Goal: Leave review/rating: Leave review/rating

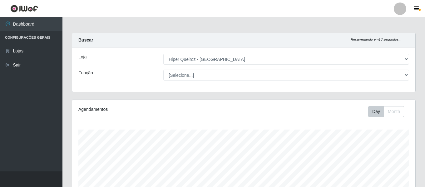
select select "497"
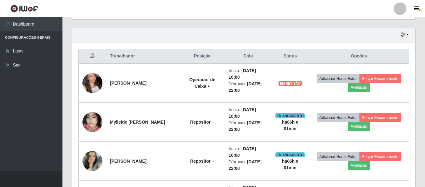
scroll to position [130, 343]
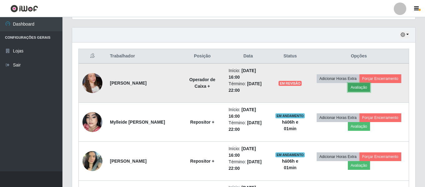
click at [370, 85] on button "Avaliação" at bounding box center [359, 87] width 22 height 9
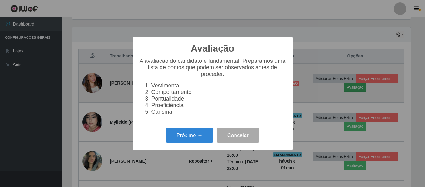
scroll to position [130, 340]
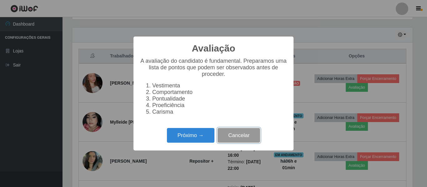
click at [227, 136] on button "Cancelar" at bounding box center [238, 135] width 42 height 15
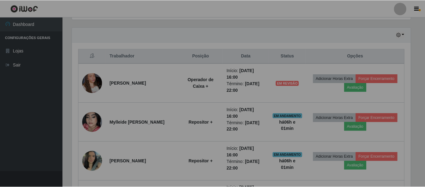
scroll to position [130, 343]
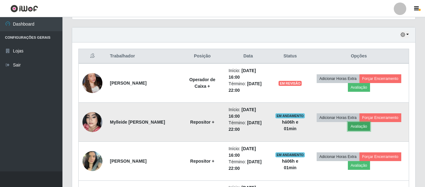
click at [370, 127] on button "Avaliação" at bounding box center [359, 126] width 22 height 9
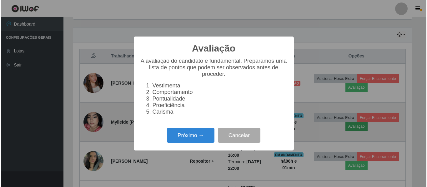
scroll to position [130, 340]
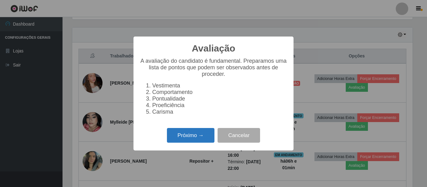
click at [171, 135] on button "Próximo →" at bounding box center [190, 135] width 47 height 15
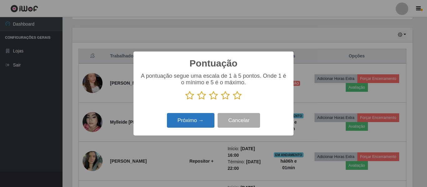
scroll to position [312156, 311945]
click at [238, 97] on icon at bounding box center [237, 95] width 9 height 9
click at [233, 100] on input "radio" at bounding box center [233, 100] width 0 height 0
click at [183, 116] on button "Próximo →" at bounding box center [190, 120] width 47 height 15
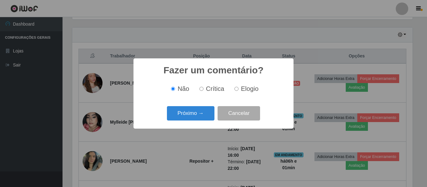
click at [234, 90] on label "Elogio" at bounding box center [245, 88] width 27 height 7
click at [234, 90] on input "Elogio" at bounding box center [236, 89] width 4 height 4
radio input "true"
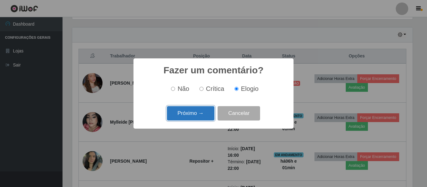
click at [199, 116] on button "Próximo →" at bounding box center [190, 113] width 47 height 15
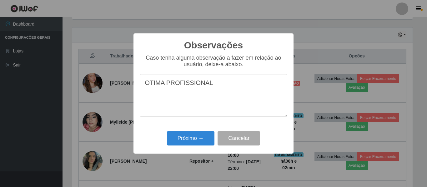
drag, startPoint x: 218, startPoint y: 84, endPoint x: 114, endPoint y: 87, distance: 104.4
click at [126, 87] on div "Observações × Caso tenha alguma observação a fazer em relação ao usuário, deixe…" at bounding box center [213, 93] width 427 height 187
type textarea "OTIMA PROFISSIONAL"
click at [174, 145] on button "Próximo →" at bounding box center [190, 138] width 47 height 15
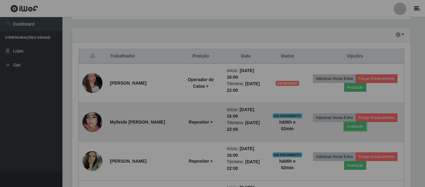
scroll to position [130, 343]
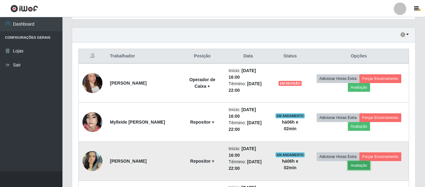
click at [370, 169] on button "Avaliação" at bounding box center [359, 165] width 22 height 9
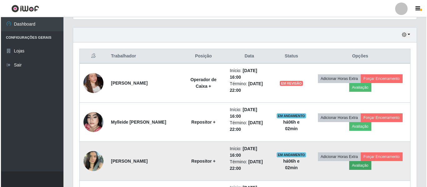
scroll to position [130, 340]
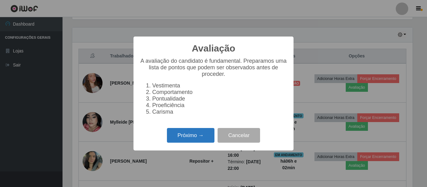
click at [206, 140] on button "Próximo →" at bounding box center [190, 135] width 47 height 15
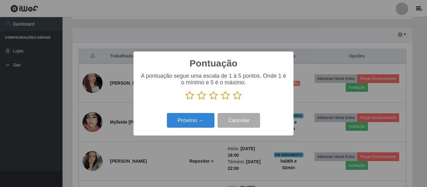
scroll to position [312156, 311945]
click at [235, 97] on icon at bounding box center [237, 95] width 9 height 9
click at [233, 100] on input "radio" at bounding box center [233, 100] width 0 height 0
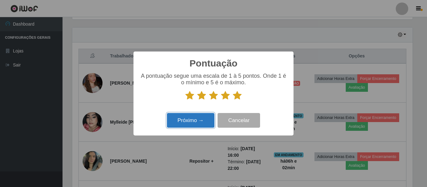
click at [202, 120] on button "Próximo →" at bounding box center [190, 120] width 47 height 15
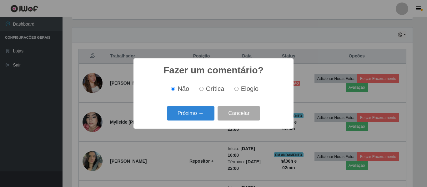
click at [236, 92] on label "Elogio" at bounding box center [245, 88] width 27 height 7
click at [236, 91] on input "Elogio" at bounding box center [236, 89] width 4 height 4
radio input "true"
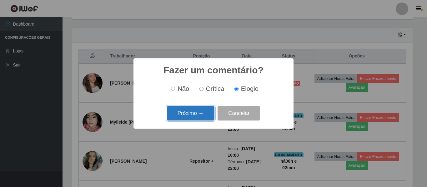
click at [203, 110] on button "Próximo →" at bounding box center [190, 113] width 47 height 15
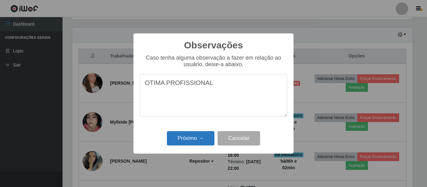
type textarea "OTIMA PROFISSIONAL"
click at [194, 142] on button "Próximo →" at bounding box center [190, 138] width 47 height 15
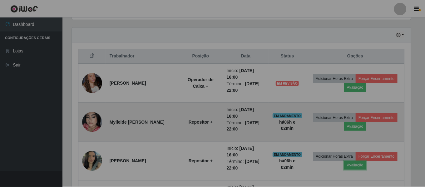
scroll to position [130, 343]
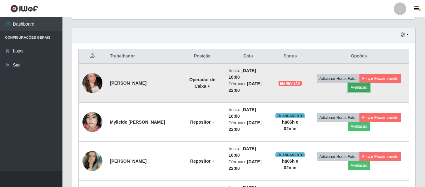
click at [370, 85] on button "Avaliação" at bounding box center [359, 87] width 22 height 9
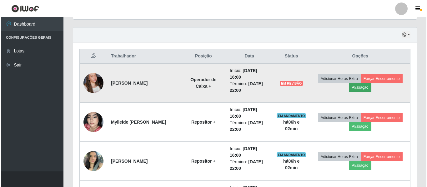
scroll to position [130, 340]
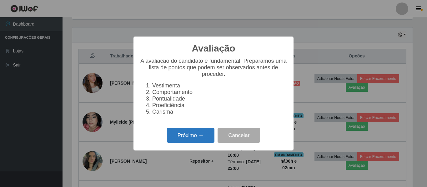
click at [194, 142] on button "Próximo →" at bounding box center [190, 135] width 47 height 15
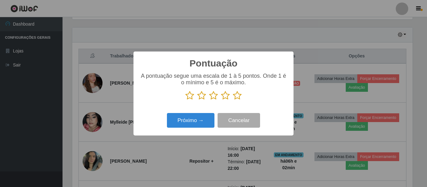
click at [238, 101] on div "A pontuação segue uma escala de 1 à 5 pontos. Onde 1 é o mínimo e 5 é o máximo." at bounding box center [213, 89] width 147 height 32
click at [236, 99] on icon at bounding box center [237, 95] width 9 height 9
click at [233, 100] on input "radio" at bounding box center [233, 100] width 0 height 0
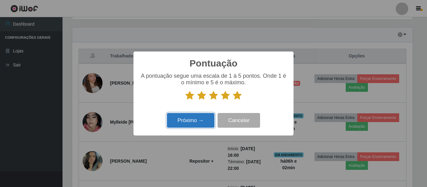
click at [194, 119] on button "Próximo →" at bounding box center [190, 120] width 47 height 15
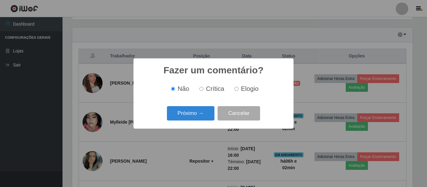
click at [235, 94] on div "Não Crítica Elogio" at bounding box center [213, 89] width 147 height 18
click at [237, 87] on label "Elogio" at bounding box center [245, 88] width 27 height 7
click at [237, 87] on input "Elogio" at bounding box center [236, 89] width 4 height 4
radio input "true"
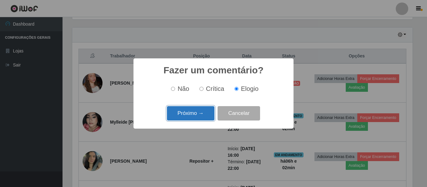
click at [202, 117] on button "Próximo →" at bounding box center [190, 113] width 47 height 15
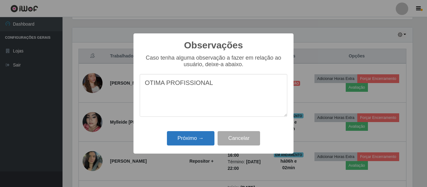
type textarea "OTIMA PROFISSIONAL"
click at [192, 132] on button "Próximo →" at bounding box center [190, 138] width 47 height 15
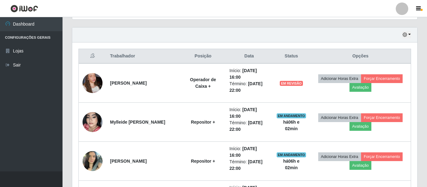
scroll to position [130, 343]
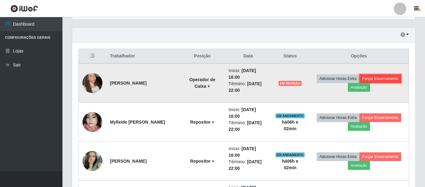
click at [364, 83] on button "Forçar Encerramento" at bounding box center [380, 78] width 42 height 9
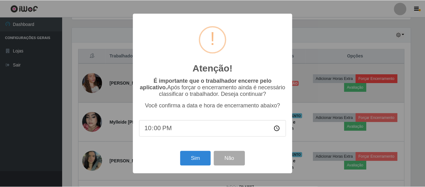
scroll to position [130, 340]
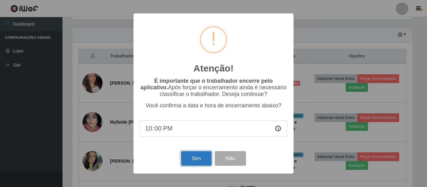
click at [199, 155] on button "Sim" at bounding box center [196, 158] width 30 height 15
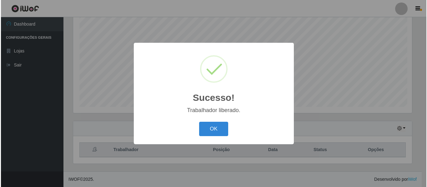
scroll to position [0, 0]
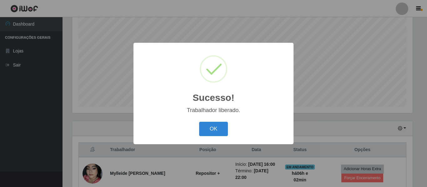
click at [360, 124] on div "Sucesso! × Trabalhador liberado. OK Cancel" at bounding box center [213, 93] width 427 height 187
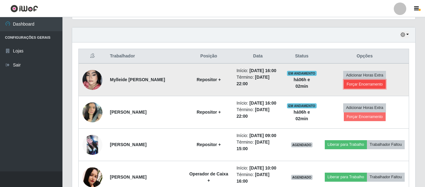
click at [362, 89] on button "Forçar Encerramento" at bounding box center [365, 84] width 42 height 9
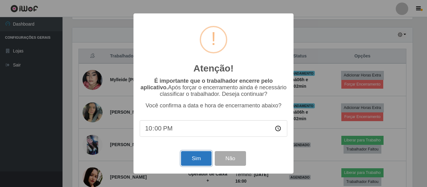
click at [196, 159] on button "Sim" at bounding box center [196, 158] width 30 height 15
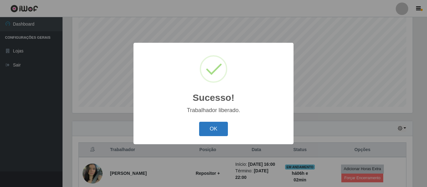
click at [227, 134] on div "OK Cancel" at bounding box center [213, 129] width 147 height 18
click at [223, 131] on button "OK" at bounding box center [213, 129] width 29 height 15
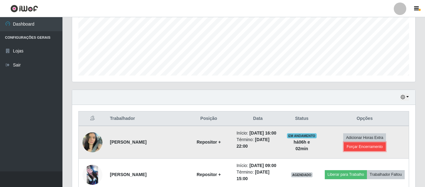
click at [355, 151] on button "Forçar Encerramento" at bounding box center [365, 146] width 42 height 9
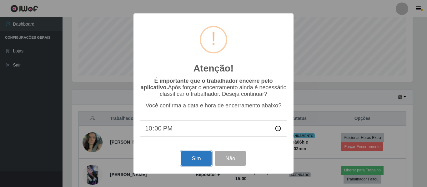
click at [192, 156] on button "Sim" at bounding box center [196, 158] width 30 height 15
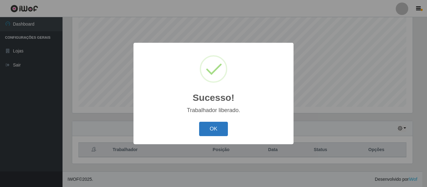
click at [221, 131] on button "OK" at bounding box center [213, 129] width 29 height 15
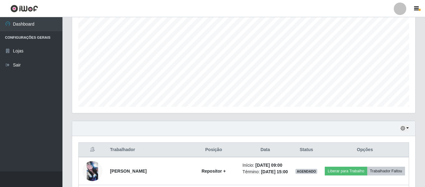
click at [410, 128] on div "Hoje 1 dia 3 dias 1 Semana Não encerrados" at bounding box center [243, 128] width 343 height 15
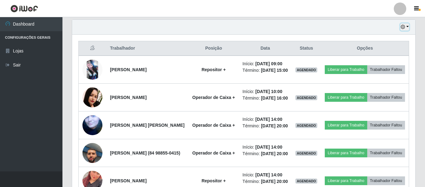
click at [406, 28] on button "button" at bounding box center [404, 26] width 9 height 7
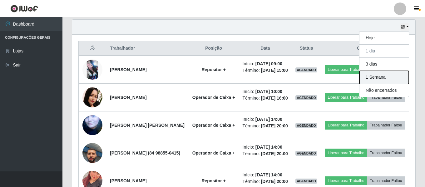
click at [385, 81] on button "1 Semana" at bounding box center [383, 77] width 49 height 13
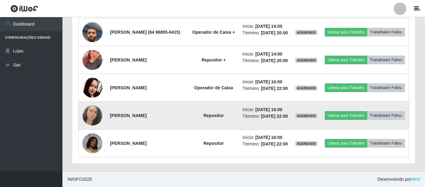
click at [96, 106] on img at bounding box center [92, 116] width 20 height 20
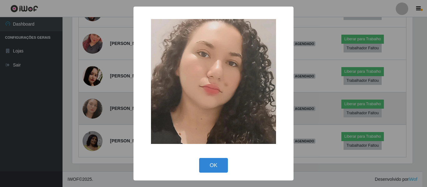
click at [96, 98] on div "× OK Cancel" at bounding box center [213, 93] width 427 height 187
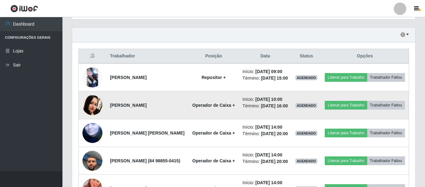
click at [91, 115] on img at bounding box center [92, 105] width 20 height 20
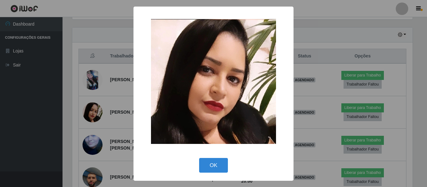
click at [92, 120] on div "× OK Cancel" at bounding box center [213, 93] width 427 height 187
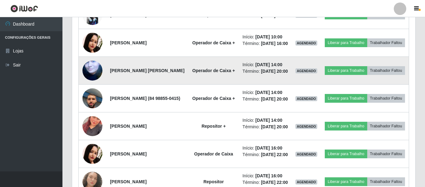
click at [95, 89] on img at bounding box center [92, 70] width 20 height 37
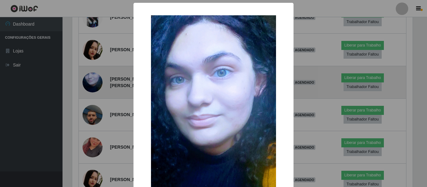
click at [95, 105] on div "× OK Cancel" at bounding box center [213, 93] width 427 height 187
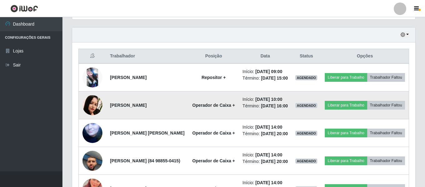
click at [96, 115] on img at bounding box center [92, 105] width 20 height 20
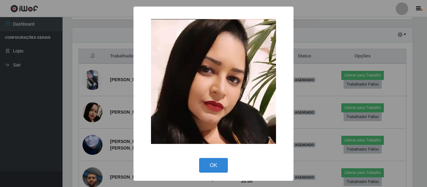
click at [82, 126] on div "× OK Cancel" at bounding box center [213, 93] width 427 height 187
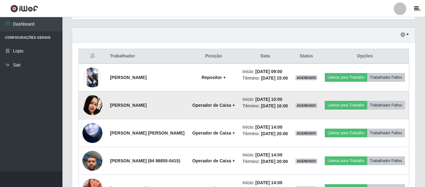
click at [88, 115] on img at bounding box center [92, 105] width 20 height 20
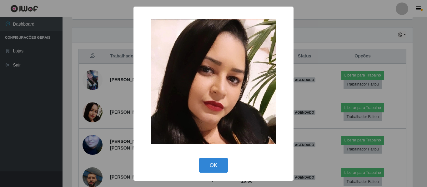
click at [93, 116] on div "× OK Cancel" at bounding box center [213, 93] width 427 height 187
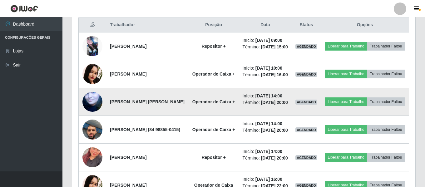
click at [94, 120] on img at bounding box center [92, 101] width 20 height 37
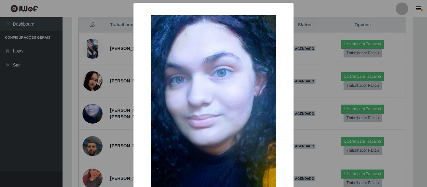
click at [128, 97] on div "× OK Cancel" at bounding box center [213, 93] width 427 height 187
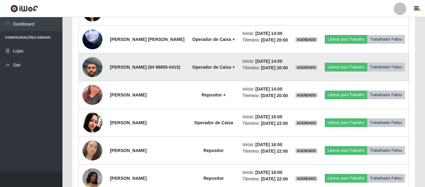
click at [97, 85] on img at bounding box center [92, 67] width 20 height 36
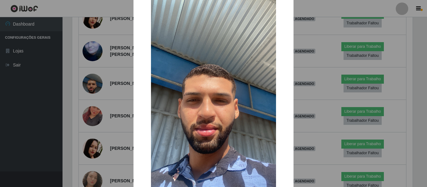
click at [293, 63] on div "× OK Cancel" at bounding box center [213, 93] width 427 height 187
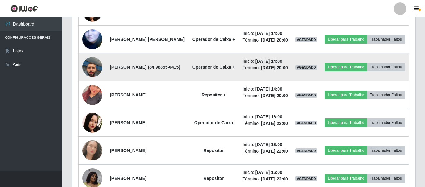
click at [95, 85] on img at bounding box center [92, 67] width 20 height 36
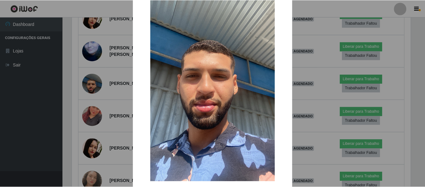
scroll to position [90, 0]
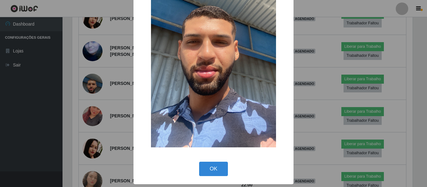
click at [344, 47] on div "× OK Cancel" at bounding box center [213, 93] width 427 height 187
click at [211, 165] on button "OK" at bounding box center [213, 169] width 29 height 15
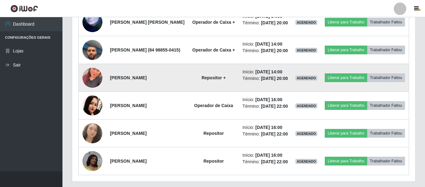
scroll to position [335, 0]
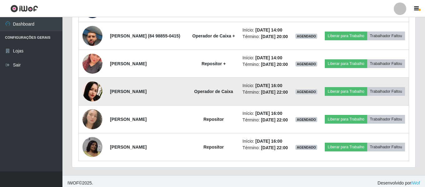
click at [89, 101] on img at bounding box center [92, 92] width 20 height 20
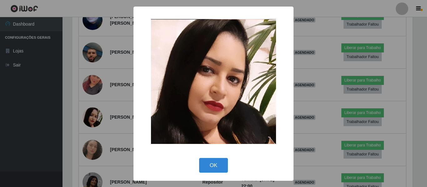
click at [93, 146] on div "× OK Cancel" at bounding box center [213, 93] width 427 height 187
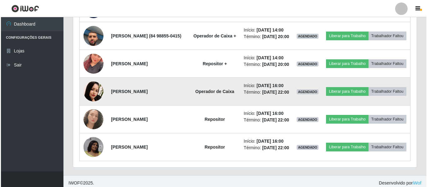
scroll to position [366, 0]
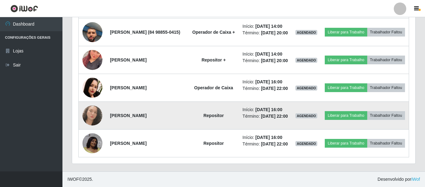
click at [84, 126] on img at bounding box center [92, 116] width 20 height 20
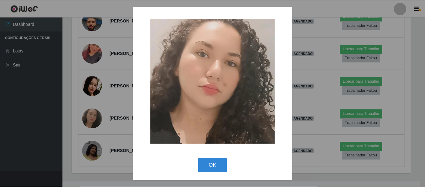
scroll to position [130, 340]
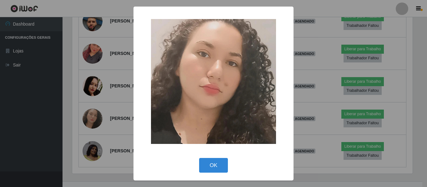
click at [205, 157] on div "OK Cancel" at bounding box center [213, 165] width 147 height 18
click at [205, 158] on div "OK Cancel" at bounding box center [213, 165] width 147 height 18
click at [205, 159] on button "OK" at bounding box center [213, 165] width 29 height 15
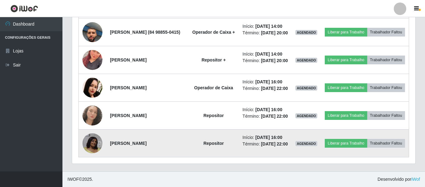
scroll to position [429, 0]
click at [89, 139] on img at bounding box center [92, 143] width 20 height 20
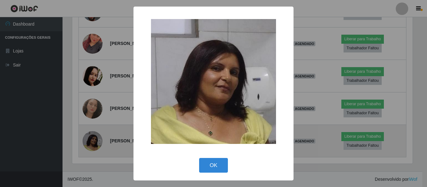
click at [89, 139] on div "× OK Cancel" at bounding box center [213, 93] width 427 height 187
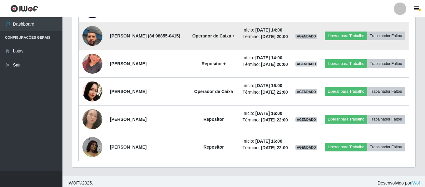
scroll to position [366, 0]
